Goal: Submit feedback/report problem: Submit feedback/report problem

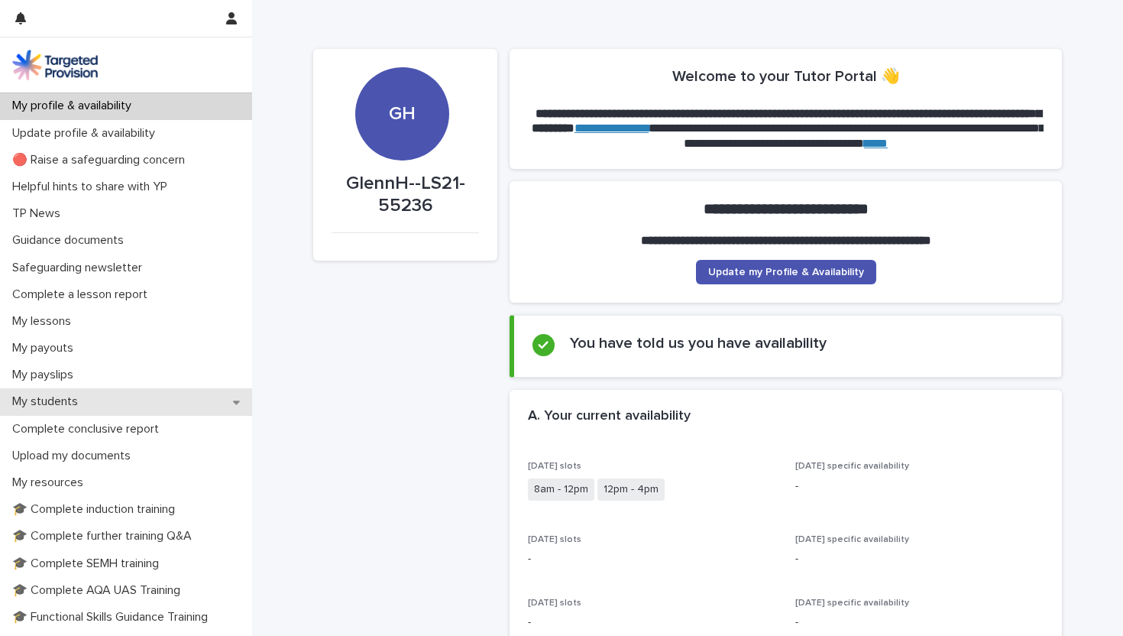
click at [96, 403] on div "My students" at bounding box center [126, 401] width 252 height 27
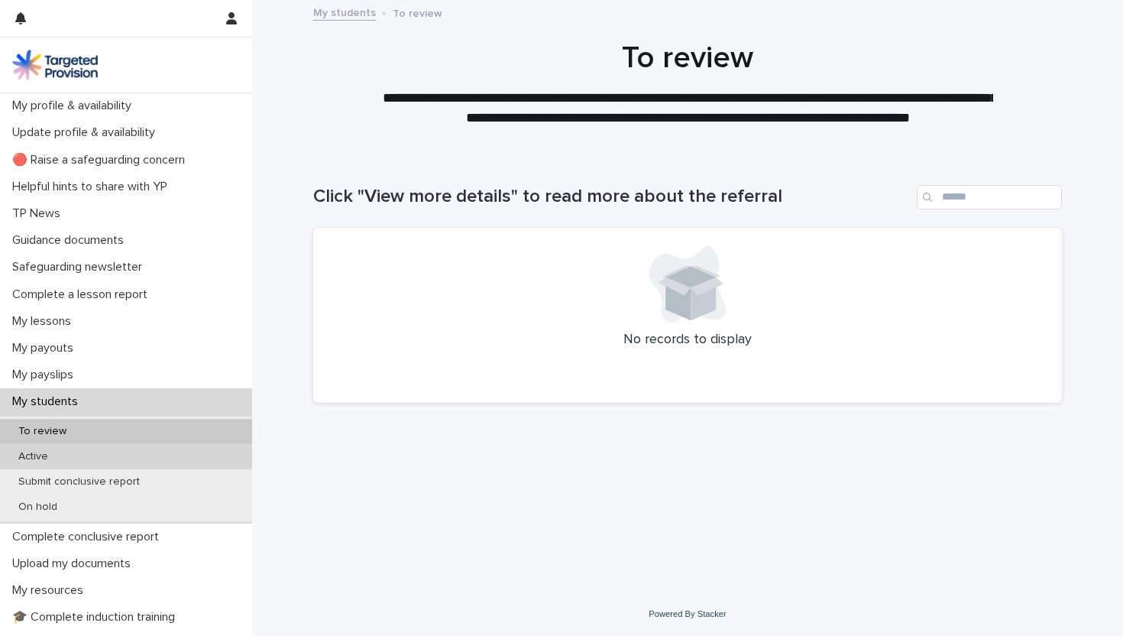
click at [74, 452] on div "Active" at bounding box center [126, 456] width 252 height 25
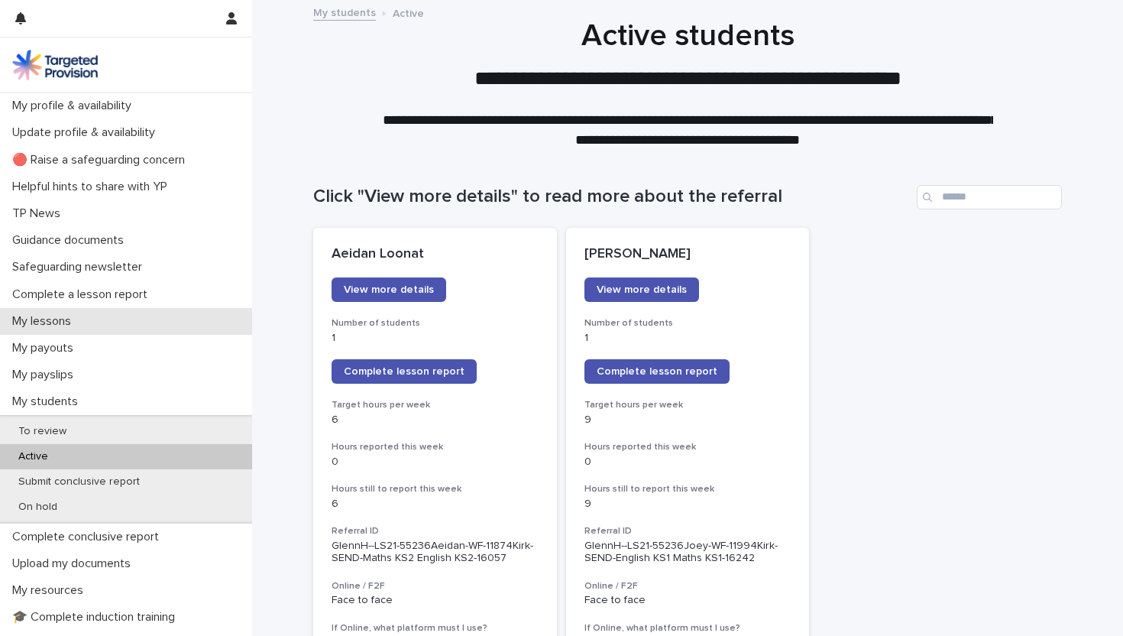
click at [43, 325] on p "My lessons" at bounding box center [44, 321] width 77 height 15
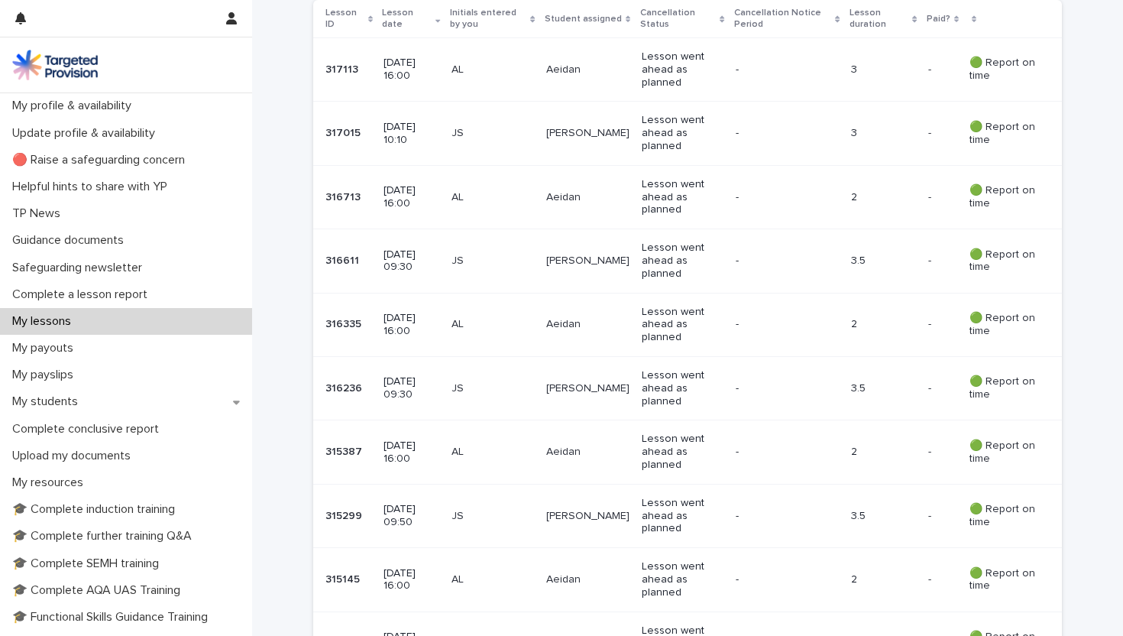
scroll to position [346, 0]
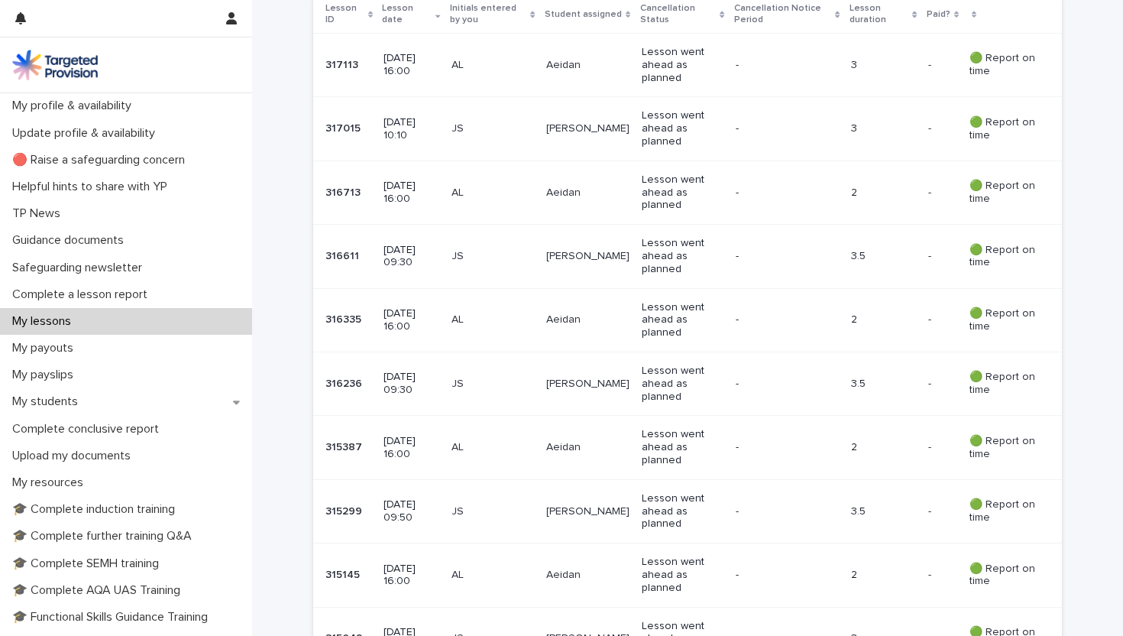
click at [425, 386] on p "[DATE] 09:30" at bounding box center [411, 384] width 55 height 26
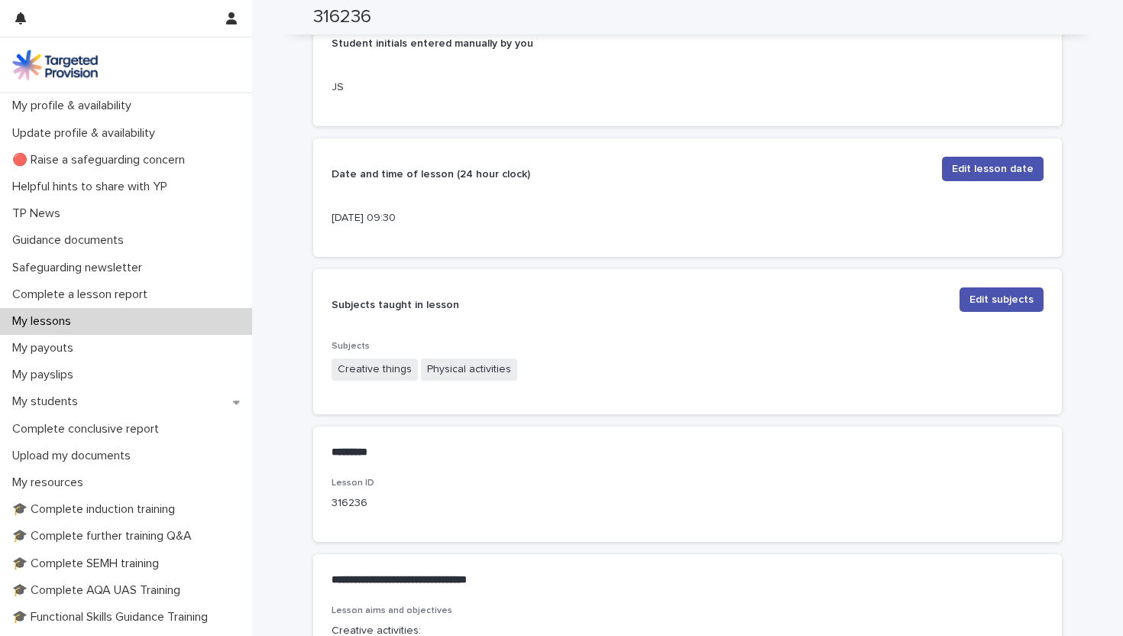
scroll to position [336, 0]
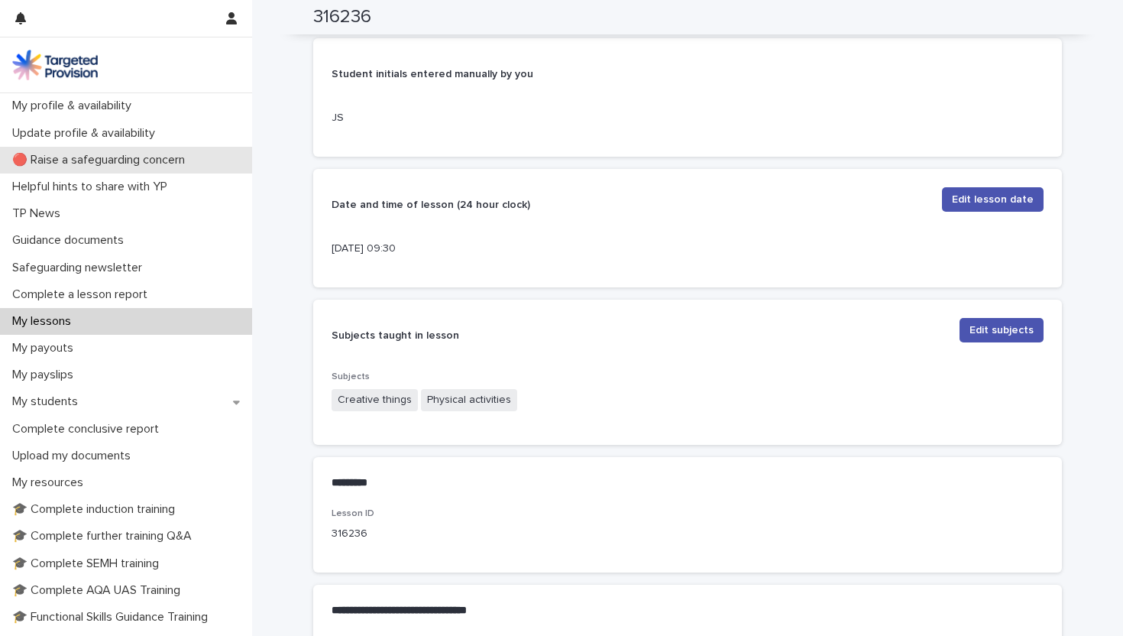
click at [83, 157] on p "🔴 Raise a safeguarding concern" at bounding box center [101, 160] width 191 height 15
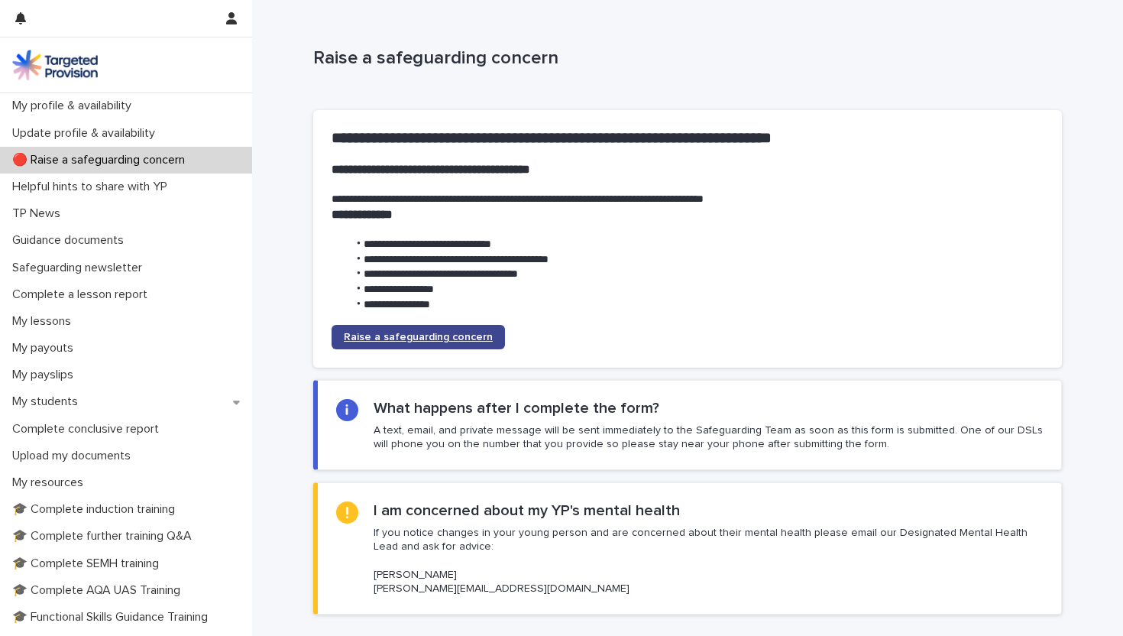
click at [436, 344] on link "Raise a safeguarding concern" at bounding box center [418, 337] width 173 height 24
